Goal: Transaction & Acquisition: Purchase product/service

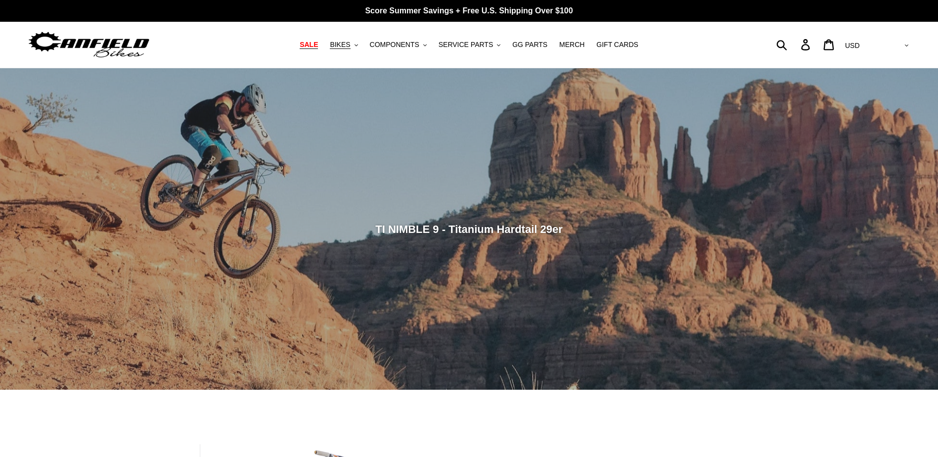
click at [318, 46] on span "SALE" at bounding box center [309, 45] width 18 height 8
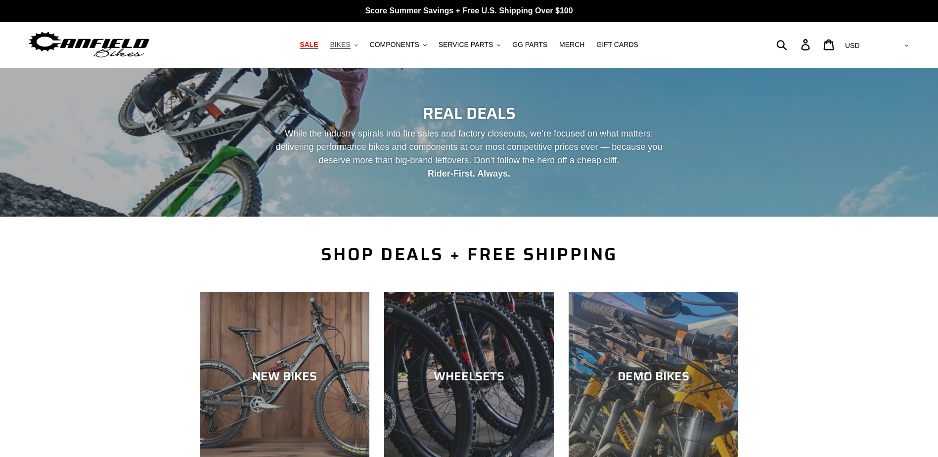
click at [350, 45] on span "BIKES" at bounding box center [340, 45] width 20 height 8
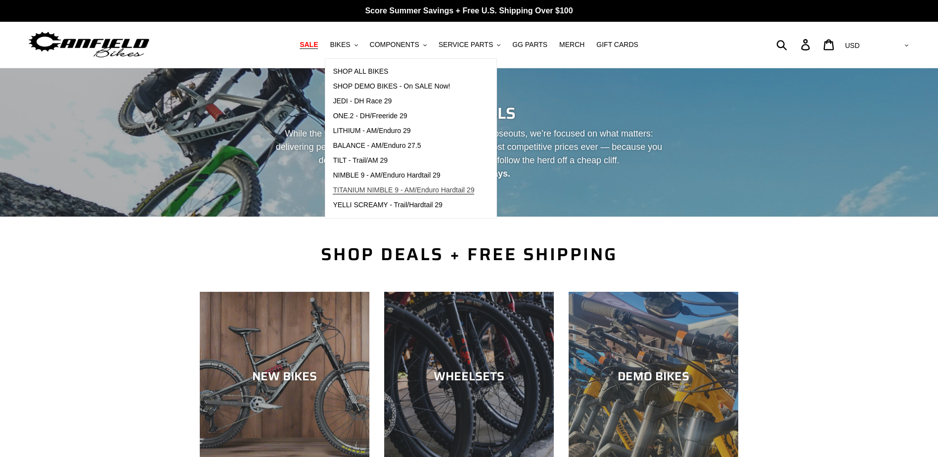
click at [384, 192] on span "TITANIUM NIMBLE 9 - AM/Enduro Hardtail 29" at bounding box center [403, 190] width 141 height 8
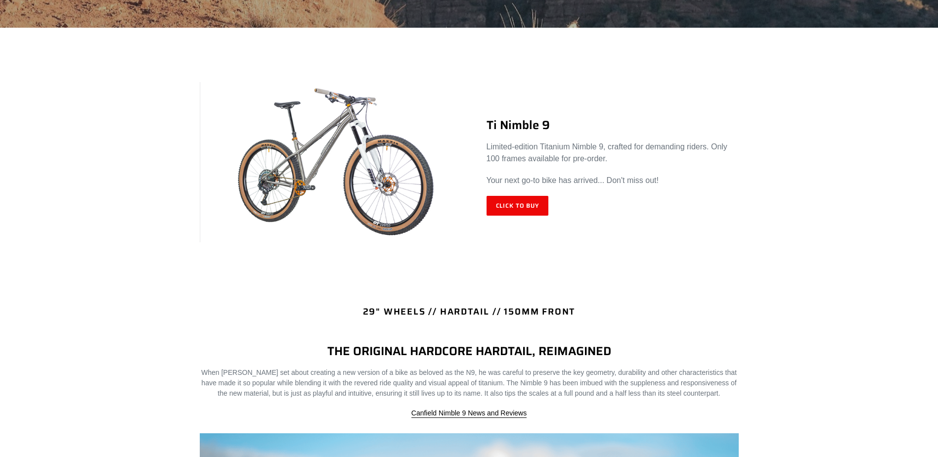
scroll to position [297, 0]
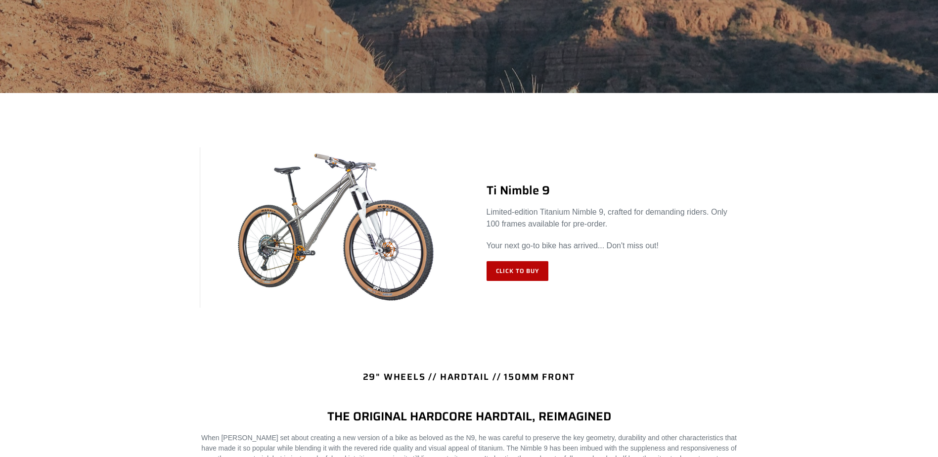
click at [530, 271] on link "Click to Buy" at bounding box center [518, 271] width 62 height 20
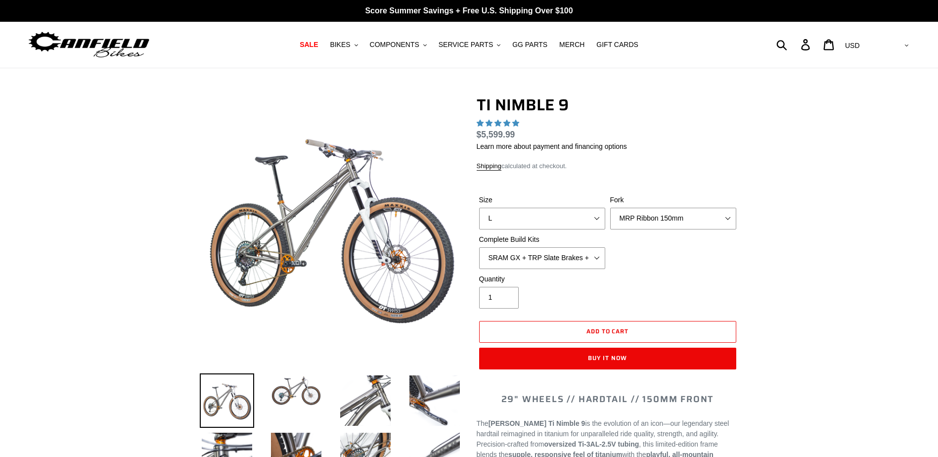
select select "highest-rating"
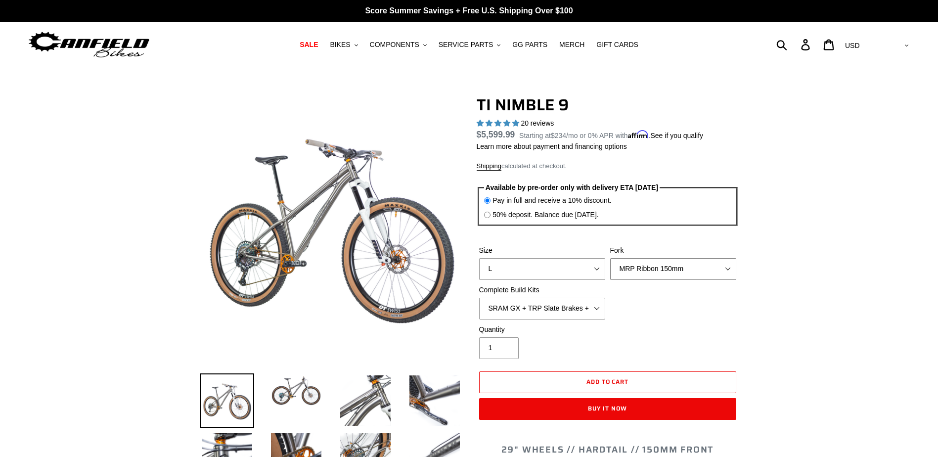
click at [671, 267] on select "MRP Ribbon 150mm RockShox Lyrik 150mm Fox Factory 36 150mm Cane Creek Helm 150m…" at bounding box center [673, 269] width 126 height 22
select select "Fox Factory 36 150mm"
click at [610, 258] on select "MRP Ribbon 150mm RockShox Lyrik 150mm Fox Factory 36 150mm Cane Creek Helm 150m…" at bounding box center [673, 269] width 126 height 22
click at [672, 269] on select "MRP Ribbon 150mm RockShox Lyrik 150mm Fox Factory 36 150mm Cane Creek Helm 150m…" at bounding box center [673, 269] width 126 height 22
click at [676, 265] on select "MRP Ribbon 150mm RockShox Lyrik 150mm Fox Factory 36 150mm Cane Creek Helm 150m…" at bounding box center [673, 269] width 126 height 22
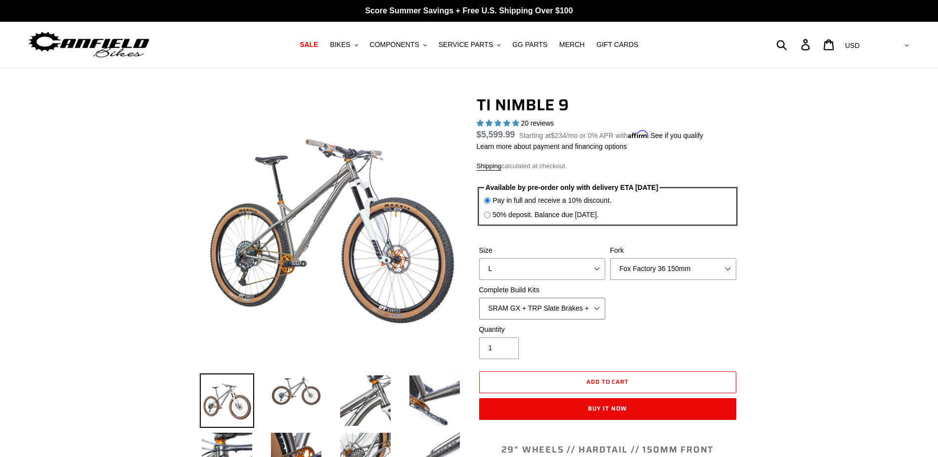
click at [594, 309] on select "SRAM GX + TRP Slate Brakes + Rotors + e13 LG-1 Wheels SHIMANO XT + SHIMANO brak…" at bounding box center [542, 309] width 126 height 22
click at [479, 298] on select "SRAM GX + TRP Slate Brakes + Rotors + e13 LG-1 Wheels SHIMANO XT + SHIMANO brak…" at bounding box center [542, 309] width 126 height 22
click at [600, 309] on select "SRAM GX + TRP Slate Brakes + Rotors + e13 LG-1 Wheels SHIMANO XT + SHIMANO brak…" at bounding box center [542, 309] width 126 height 22
click at [479, 298] on select "SRAM GX + TRP Slate Brakes + Rotors + e13 LG-1 Wheels SHIMANO XT + SHIMANO brak…" at bounding box center [542, 309] width 126 height 22
click at [600, 309] on select "SRAM GX + TRP Slate Brakes + Rotors + e13 LG-1 Wheels SHIMANO XT + SHIMANO brak…" at bounding box center [542, 309] width 126 height 22
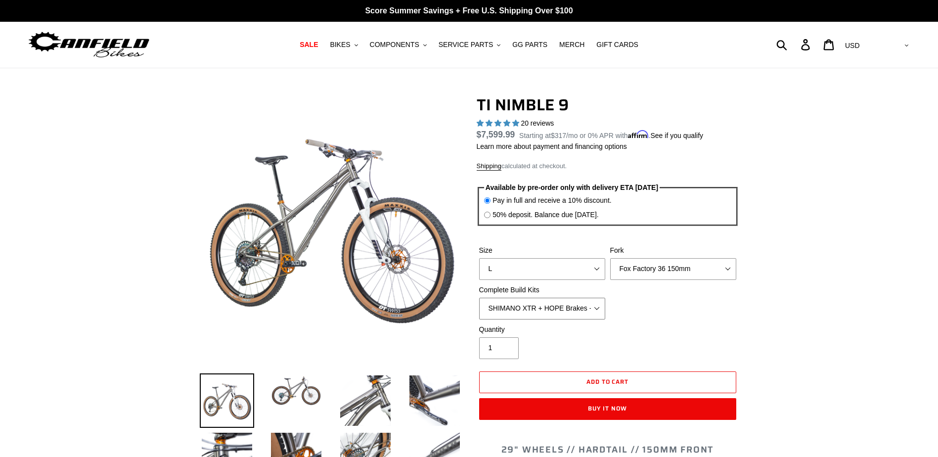
select select "Complete Build Kit - None (Contact us for Custom Builds)"
click at [479, 298] on select "SRAM GX + TRP Slate Brakes + Rotors + e13 LG-1 Wheels SHIMANO XT + SHIMANO brak…" at bounding box center [542, 309] width 126 height 22
click at [726, 270] on select "MRP Ribbon 150mm RockShox Lyrik 150mm Fox Factory 36 150mm Cane Creek Helm 150m…" at bounding box center [673, 269] width 126 height 22
select select "Fork - None"
click at [610, 258] on select "MRP Ribbon 150mm RockShox Lyrik 150mm Fox Factory 36 150mm Cane Creek Helm 150m…" at bounding box center [673, 269] width 126 height 22
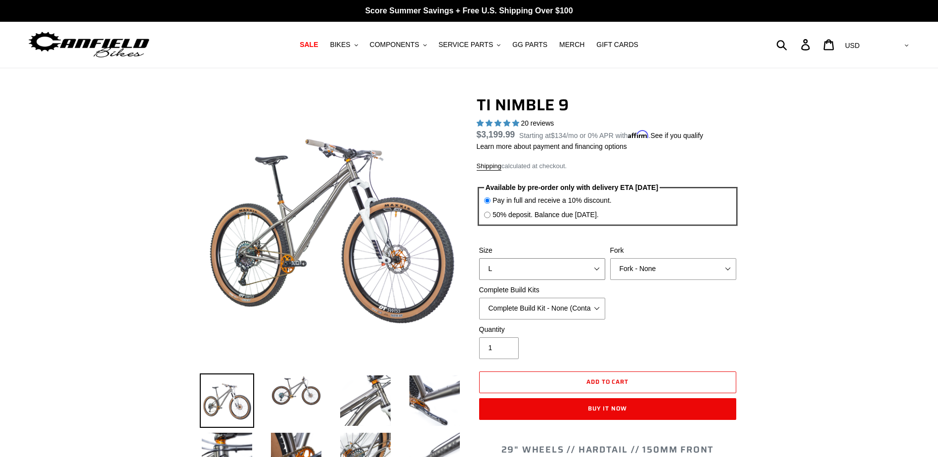
click at [598, 271] on select "S M L XL / XXL (Specify at checkout)" at bounding box center [542, 269] width 126 height 22
click at [479, 258] on select "S M L XL / XXL (Specify at checkout)" at bounding box center [542, 269] width 126 height 22
click at [599, 267] on select "S M L XL / XXL (Specify at checkout)" at bounding box center [542, 269] width 126 height 22
select select "L"
click at [479, 258] on select "S M L XL / XXL (Specify at checkout)" at bounding box center [542, 269] width 126 height 22
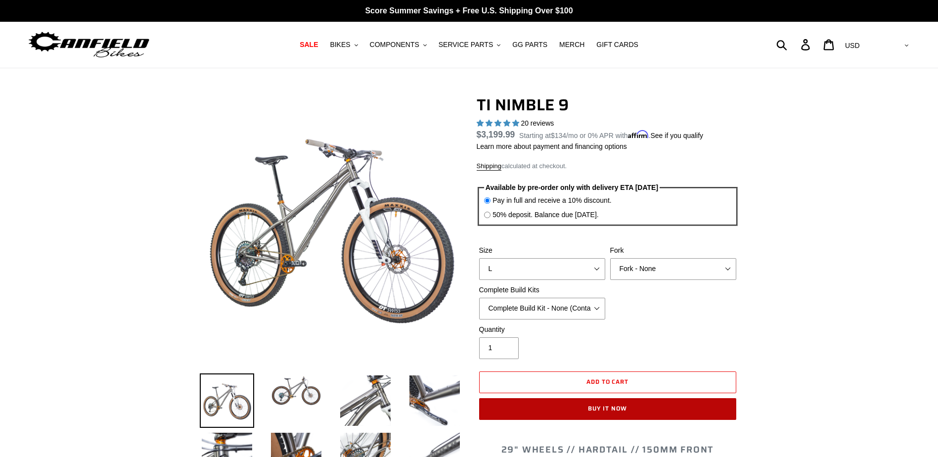
click at [620, 409] on button "Buy it now" at bounding box center [607, 409] width 257 height 22
